Goal: Communication & Community: Ask a question

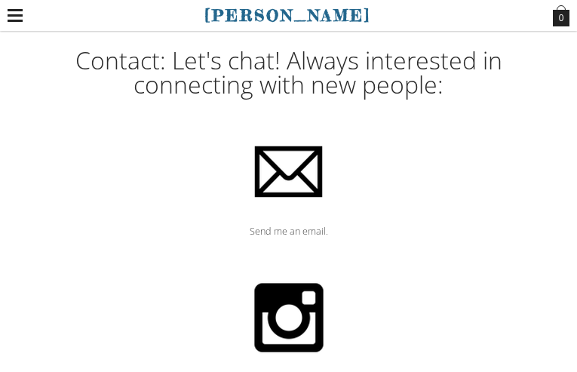
type input "N/A"
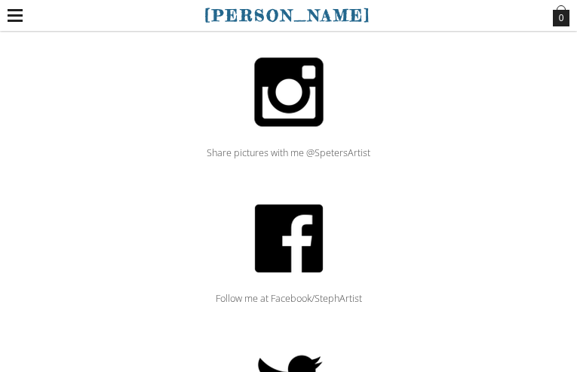
type input "[PERSON_NAME]"
type input "[EMAIL_ADDRESS][DOMAIN_NAME]"
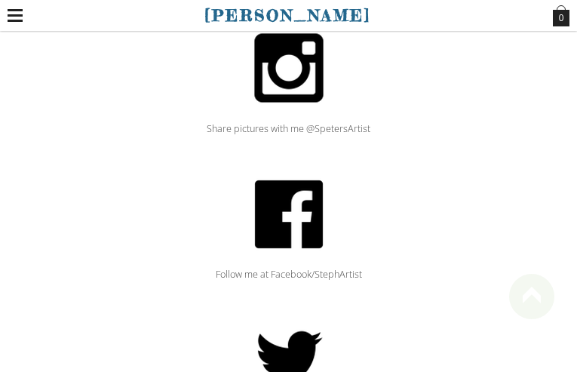
type textarea "Hi, "been" caught my attention; maybe a small typo? Tools like [DOMAIN_NAME] ha…"
checkbox input "true"
radio input "true"
